Goal: Browse casually

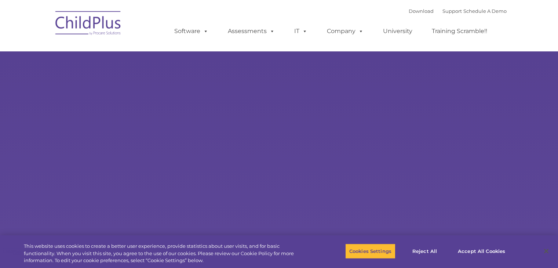
type input ""
select select "MEDIUM"
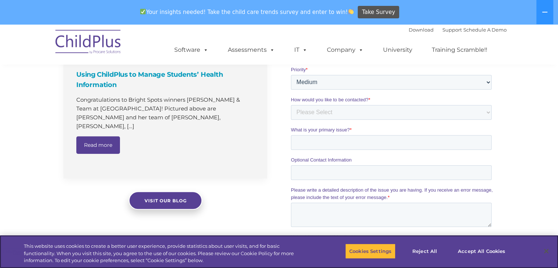
scroll to position [571, 0]
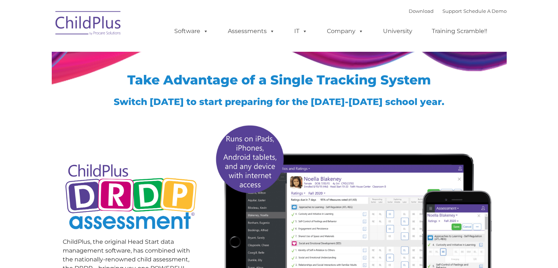
type input ""
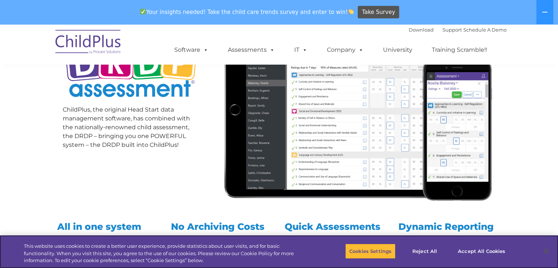
scroll to position [142, 0]
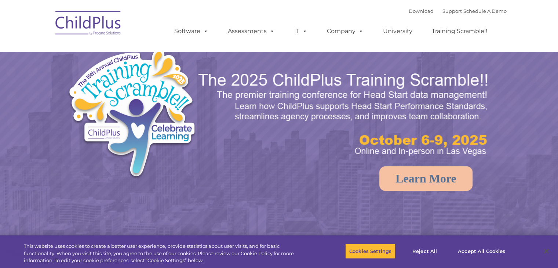
select select "MEDIUM"
